Goal: Transaction & Acquisition: Purchase product/service

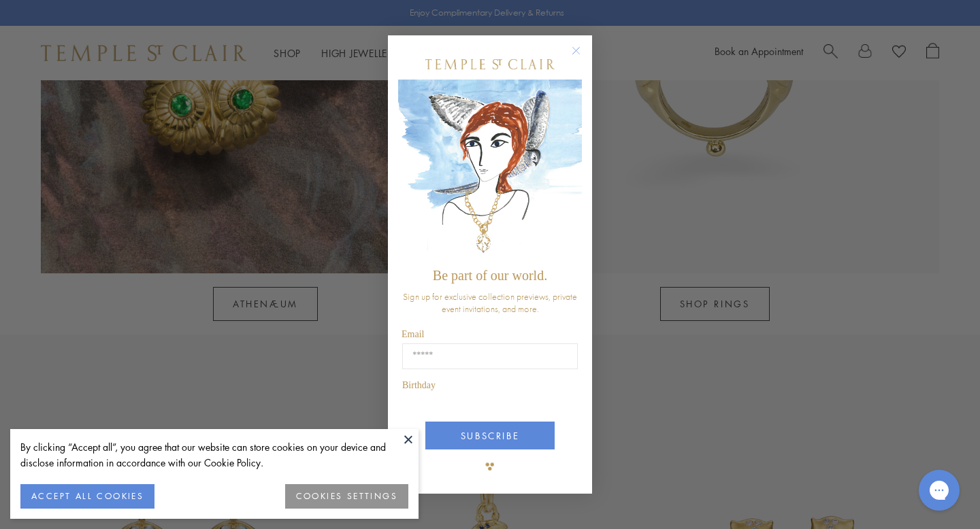
scroll to position [1447, 0]
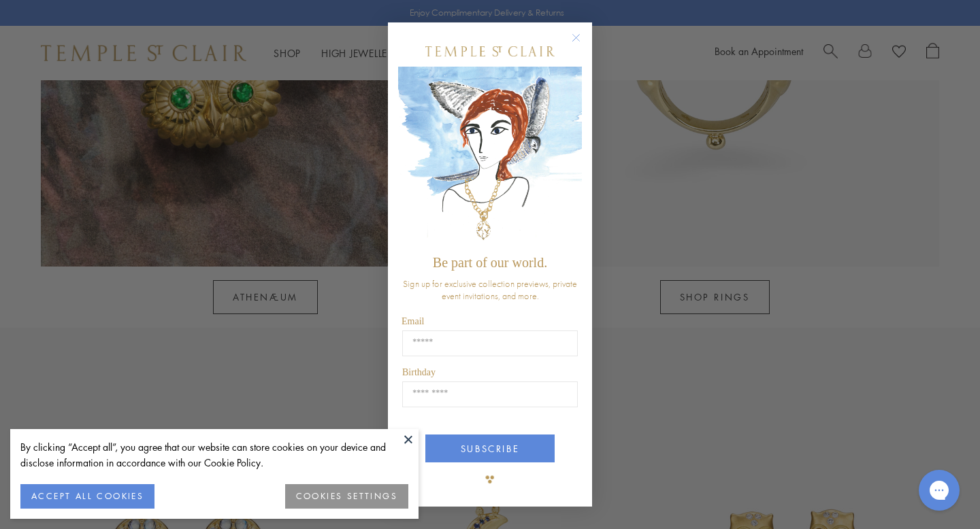
click at [578, 34] on circle "Close dialog" at bounding box center [576, 38] width 16 height 16
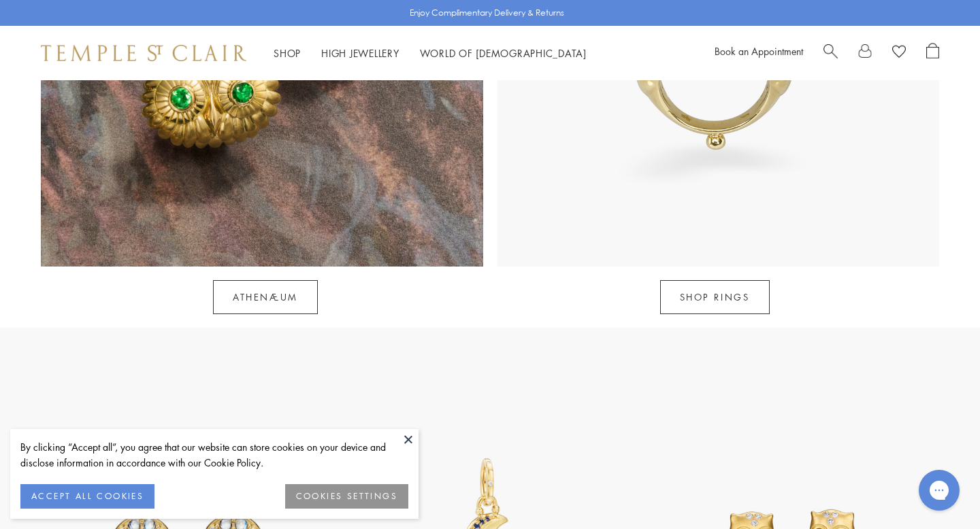
click at [411, 433] on button at bounding box center [408, 439] width 20 height 20
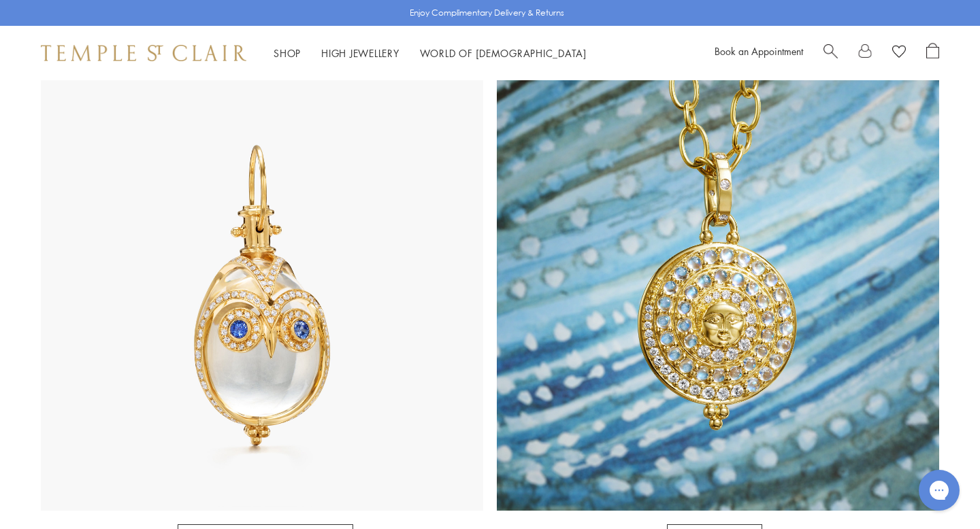
scroll to position [665, 0]
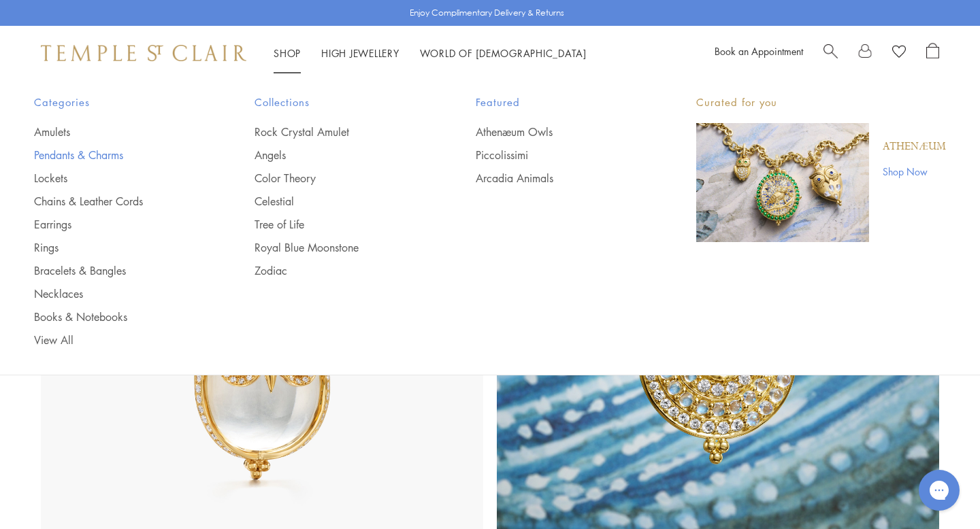
click at [103, 152] on link "Pendants & Charms" at bounding box center [117, 155] width 166 height 15
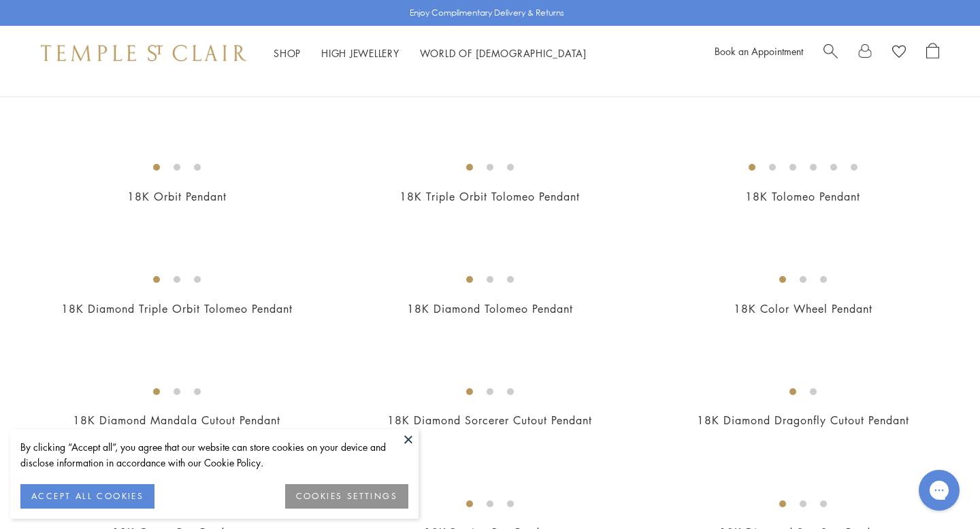
scroll to position [1775, 0]
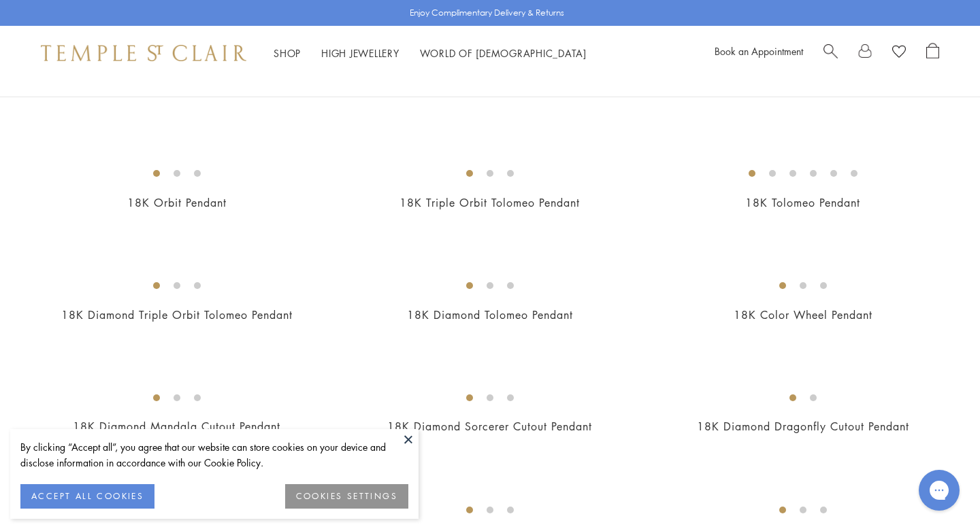
click at [0, 0] on img at bounding box center [0, 0] width 0 height 0
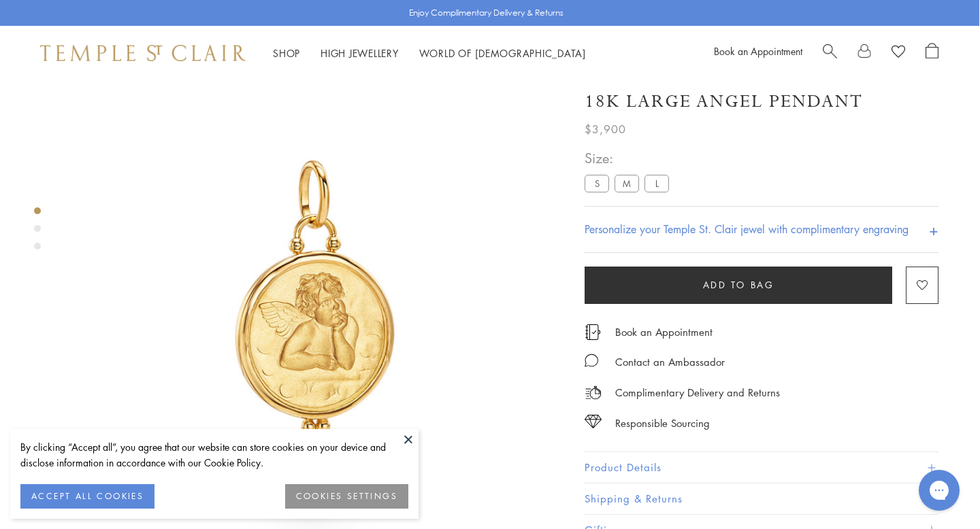
scroll to position [28, 1]
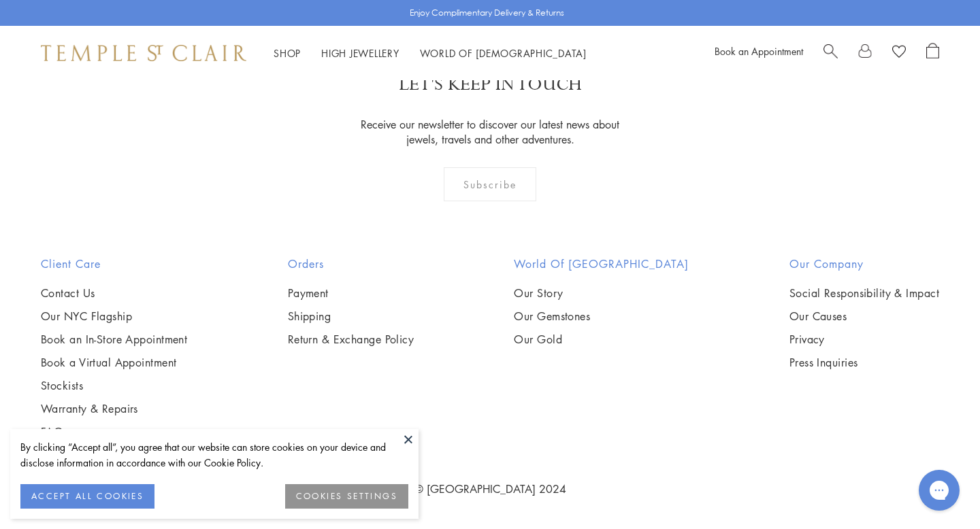
scroll to position [8365, 0]
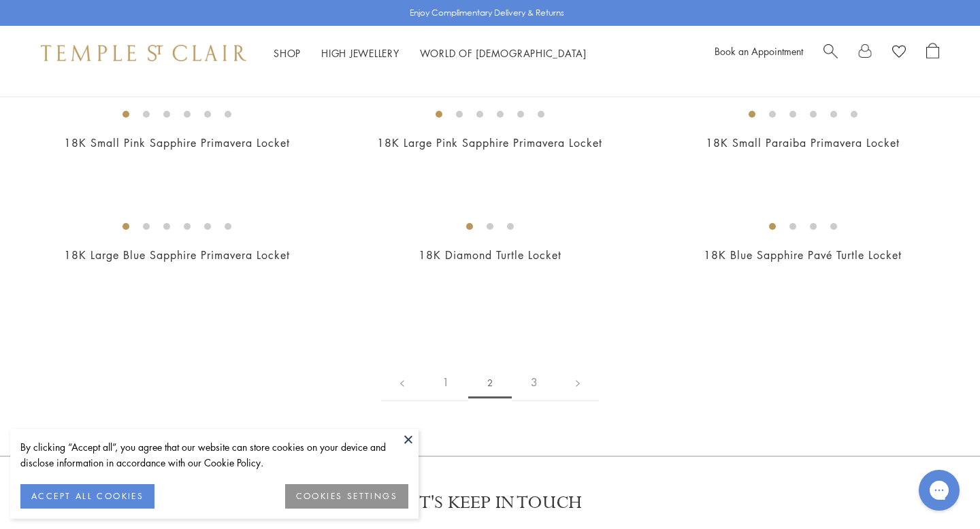
scroll to position [2063, 0]
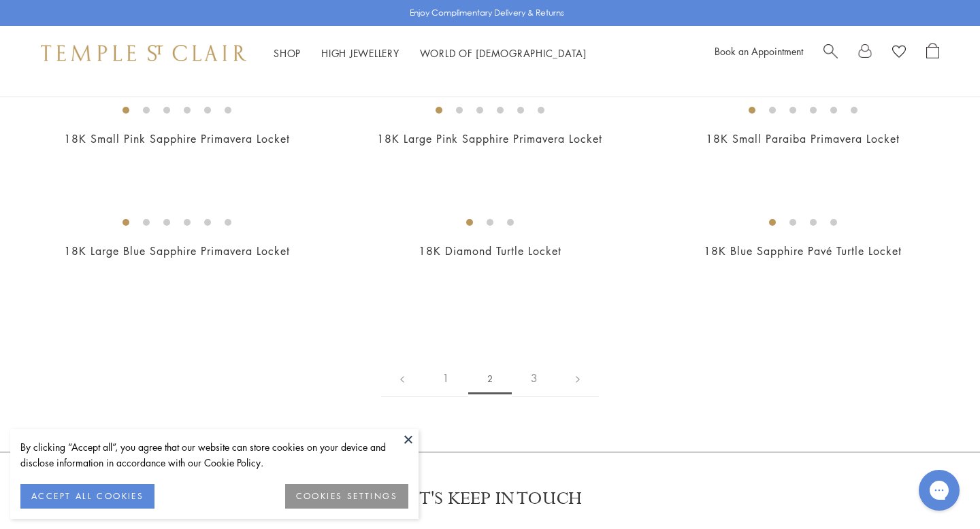
click at [0, 0] on img at bounding box center [0, 0] width 0 height 0
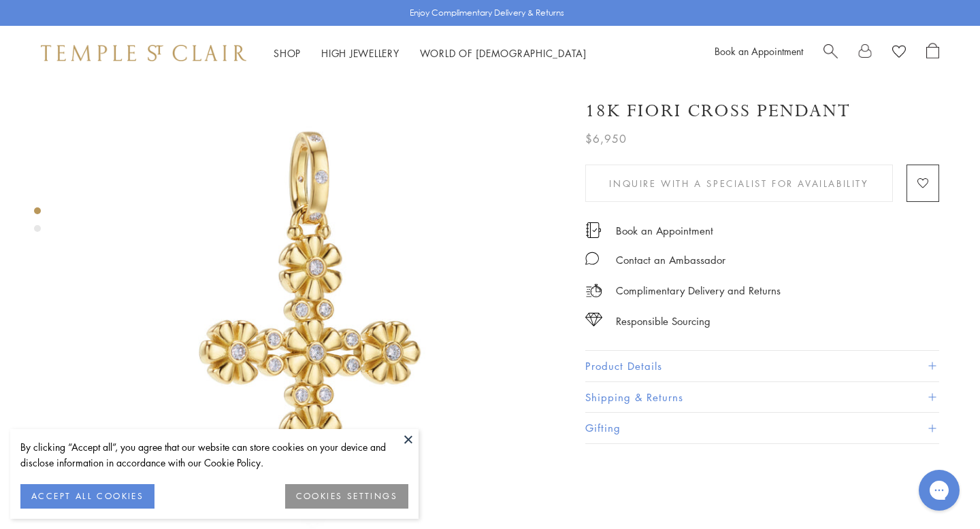
scroll to position [52, 0]
